Goal: Information Seeking & Learning: Learn about a topic

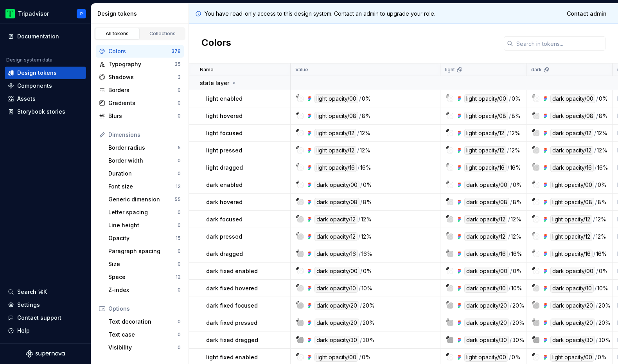
click at [331, 168] on div "light opacity/16" at bounding box center [336, 167] width 42 height 9
click at [299, 167] on div at bounding box center [300, 167] width 6 height 6
click at [297, 164] on icon at bounding box center [298, 164] width 3 height 3
click at [310, 168] on icon at bounding box center [310, 167] width 6 height 6
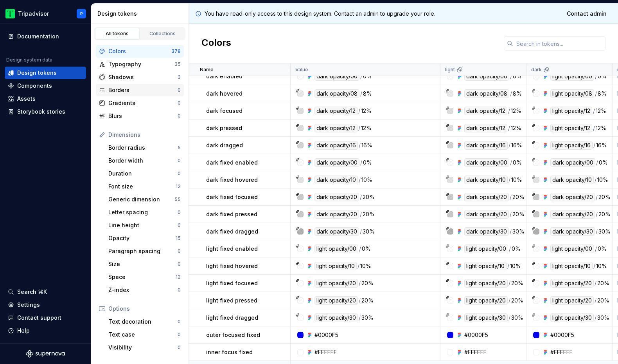
scroll to position [104, 0]
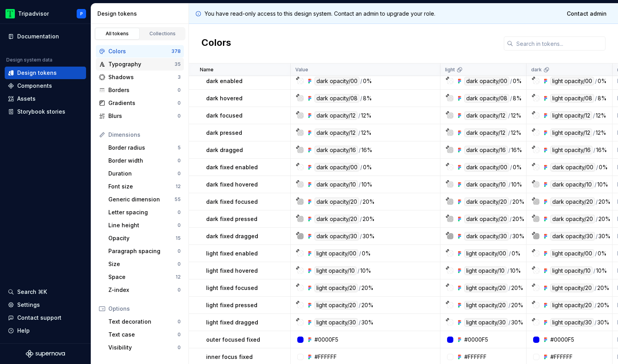
click at [130, 63] on div "Typography" at bounding box center [141, 64] width 66 height 8
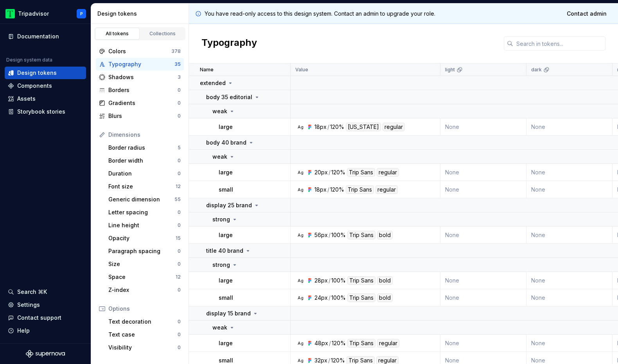
click at [311, 171] on icon at bounding box center [311, 172] width 2 height 2
click at [321, 173] on div "20px" at bounding box center [321, 172] width 13 height 9
click at [339, 173] on div "120%" at bounding box center [338, 172] width 14 height 9
click at [359, 174] on div "Trip Sans" at bounding box center [361, 172] width 28 height 9
click at [391, 173] on div "regular" at bounding box center [388, 172] width 22 height 9
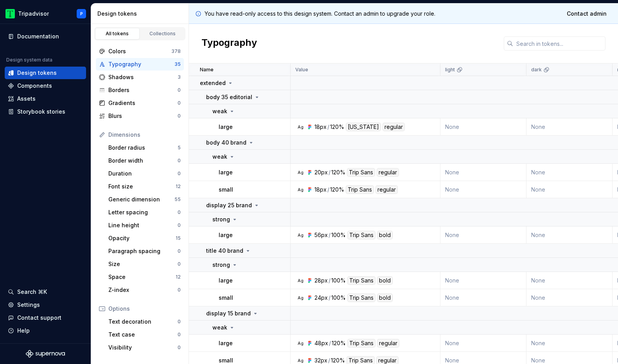
click at [310, 173] on icon at bounding box center [309, 172] width 2 height 2
click at [142, 277] on div "Space" at bounding box center [141, 277] width 67 height 8
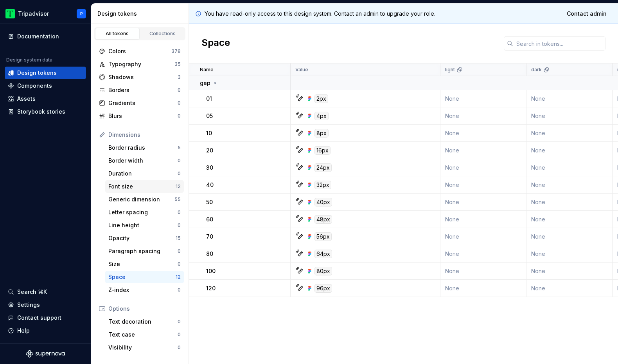
click at [147, 186] on div "Font size" at bounding box center [141, 186] width 67 height 8
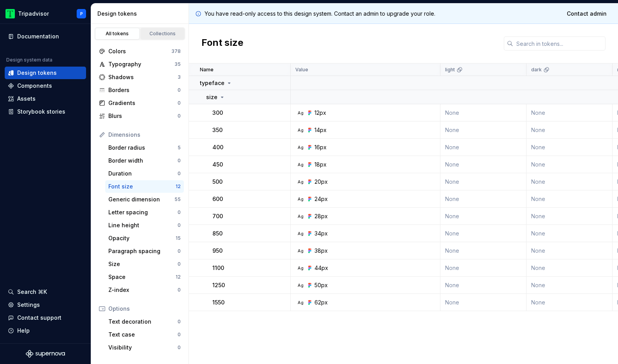
click at [159, 37] on link "Collections" at bounding box center [162, 34] width 45 height 12
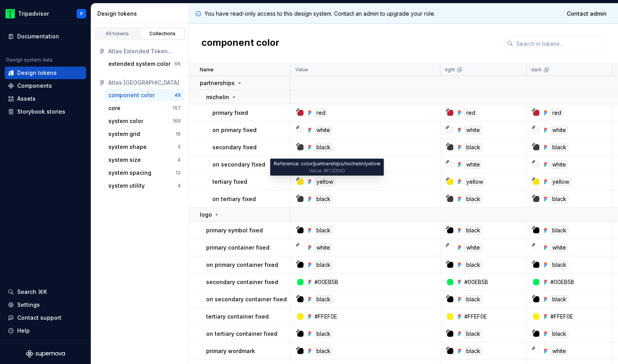
click at [323, 182] on div "yellow" at bounding box center [325, 181] width 21 height 9
click at [235, 149] on p "secondary fixed" at bounding box center [235, 147] width 44 height 8
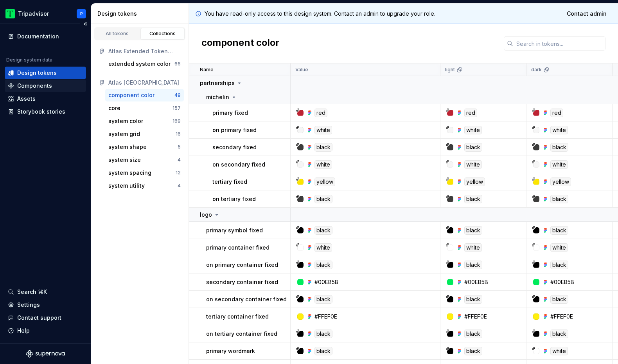
click at [48, 88] on div "Components" at bounding box center [34, 86] width 35 height 8
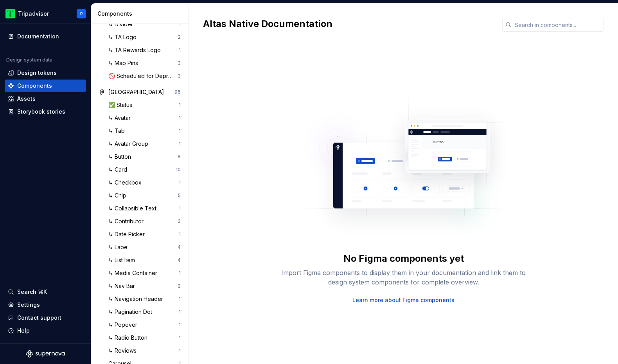
scroll to position [219, 0]
click at [144, 162] on div "↳ Card 10" at bounding box center [144, 168] width 79 height 13
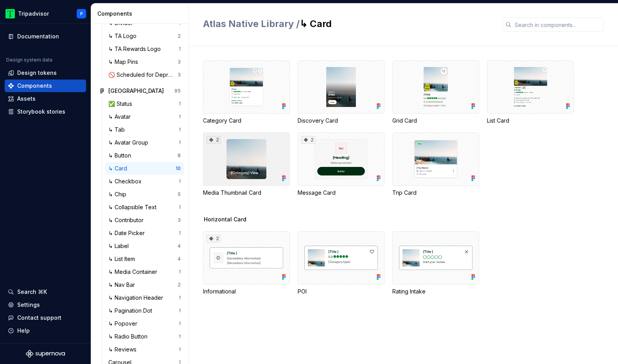
click at [211, 160] on div "2" at bounding box center [246, 158] width 87 height 53
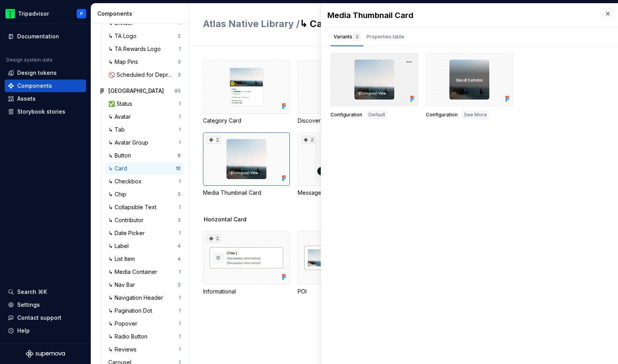
click at [342, 91] on div at bounding box center [375, 79] width 88 height 53
click at [384, 36] on div "Properties table" at bounding box center [386, 37] width 38 height 8
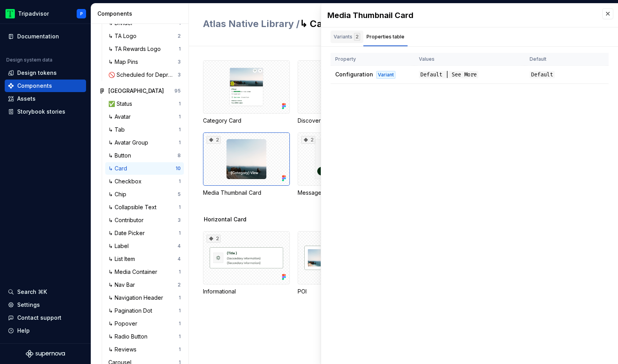
click at [336, 38] on div "Variants 2" at bounding box center [347, 37] width 27 height 8
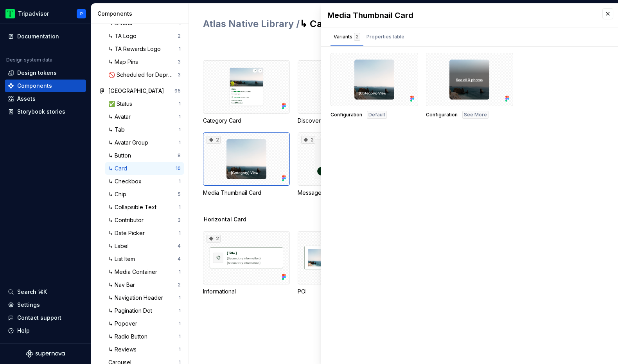
click at [267, 214] on div "Category Card Discovery Card Grid Card List Card 2 Media Thumbnail Card 2 Messa…" at bounding box center [410, 137] width 415 height 155
click at [253, 253] on div "2" at bounding box center [246, 257] width 87 height 53
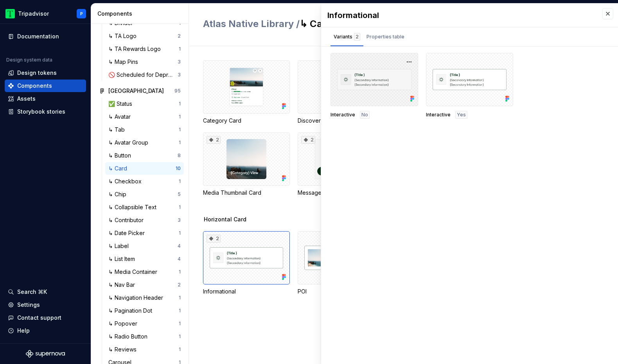
click at [368, 92] on div at bounding box center [375, 79] width 88 height 53
click at [436, 102] on div at bounding box center [470, 79] width 88 height 53
click at [375, 31] on div "Properties table" at bounding box center [386, 37] width 44 height 13
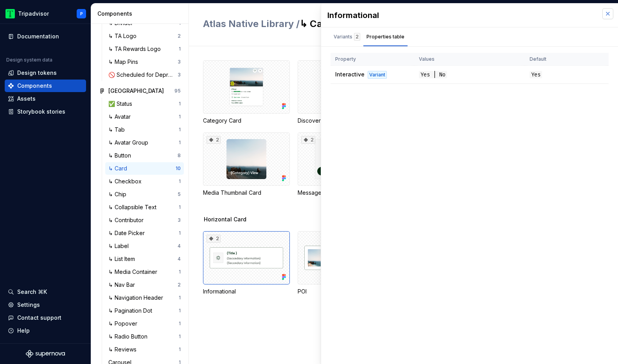
click at [611, 13] on button "button" at bounding box center [608, 13] width 11 height 11
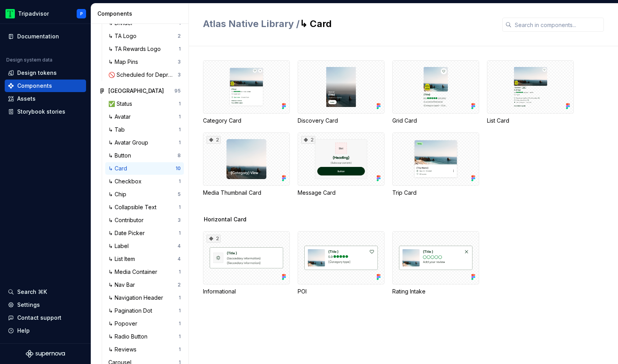
click at [221, 41] on div "Atlas Native Library / ↳ Card" at bounding box center [403, 25] width 429 height 43
click at [34, 37] on div "Documentation" at bounding box center [38, 36] width 42 height 8
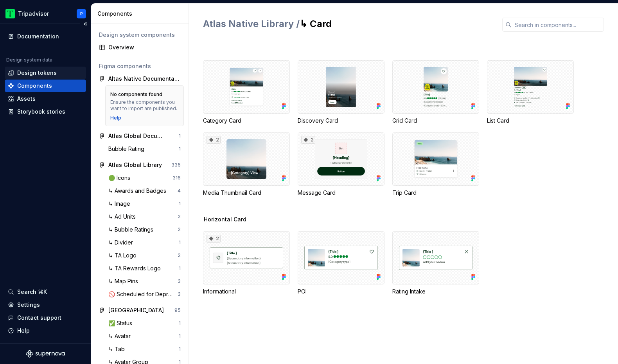
click at [54, 72] on div "Design tokens" at bounding box center [37, 73] width 40 height 8
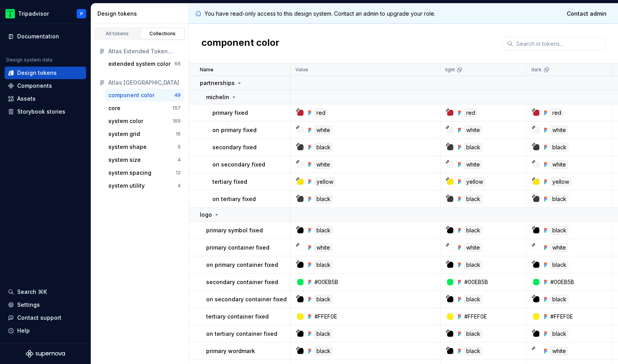
click at [221, 56] on div "component color" at bounding box center [403, 44] width 429 height 40
